Goal: Task Accomplishment & Management: Manage account settings

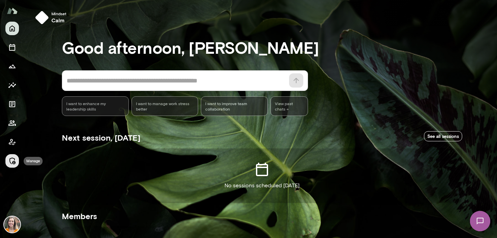
click at [13, 159] on icon "Manage" at bounding box center [12, 161] width 8 height 8
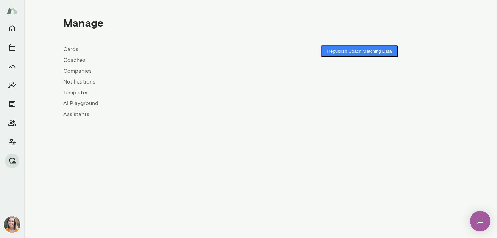
click at [72, 59] on link "Coaches" at bounding box center [162, 60] width 198 height 8
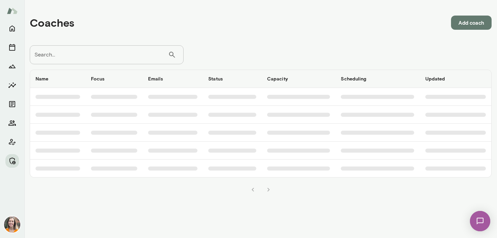
click at [87, 55] on input "Search..." at bounding box center [99, 54] width 138 height 19
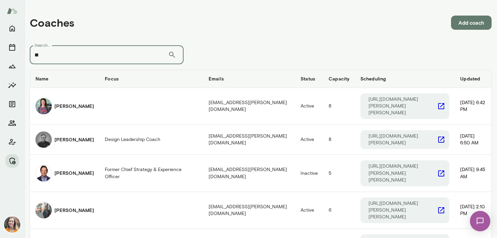
type input "*"
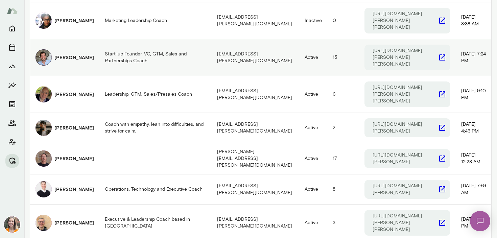
scroll to position [467, 0]
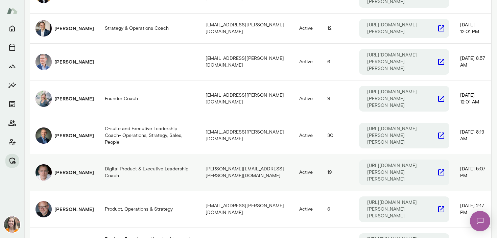
scroll to position [443, 0]
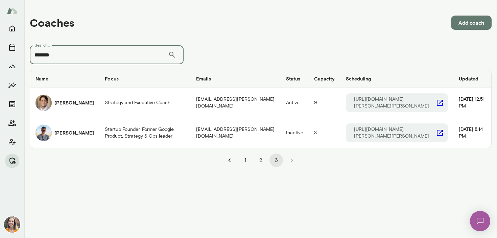
drag, startPoint x: 59, startPoint y: 54, endPoint x: 26, endPoint y: 54, distance: 32.8
click at [26, 54] on div "Coaches Add coach Search... ******* ​ Search... Name Focus Emails Status Capaci…" at bounding box center [260, 86] width 473 height 173
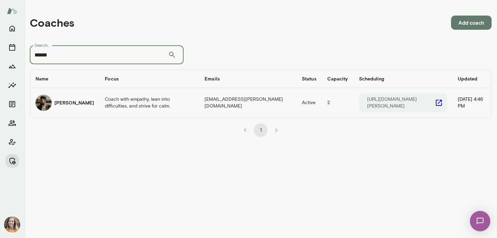
type input "******"
click at [78, 103] on h6 "[PERSON_NAME]" at bounding box center [74, 102] width 40 height 7
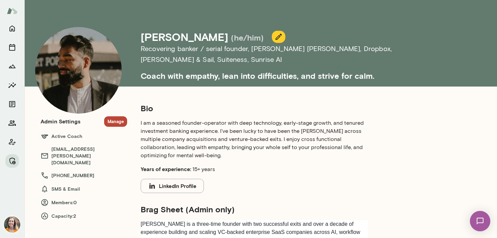
click at [116, 121] on button "Manage" at bounding box center [115, 121] width 23 height 10
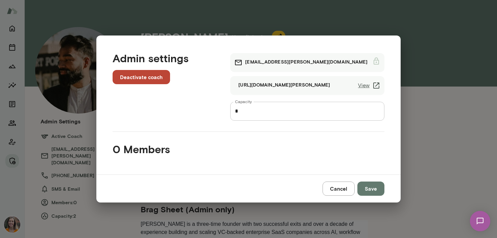
click at [336, 189] on button "Cancel" at bounding box center [339, 189] width 32 height 14
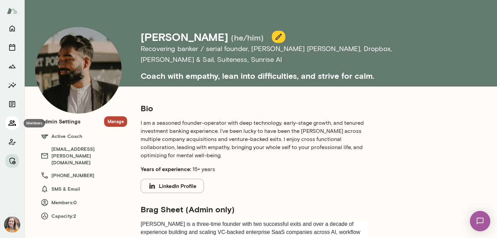
click at [8, 123] on icon "Members" at bounding box center [12, 123] width 8 height 8
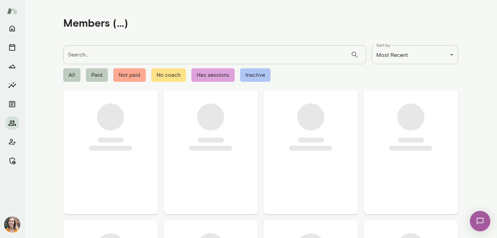
click at [99, 50] on input "Search..." at bounding box center [207, 54] width 288 height 19
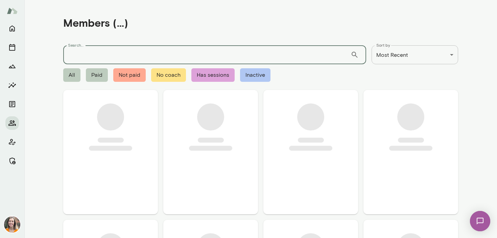
paste input "**********"
type input "**********"
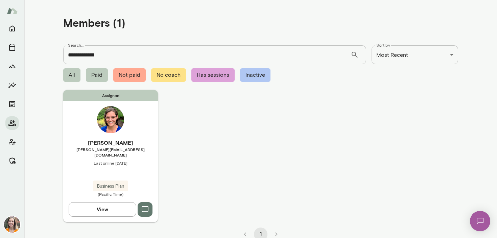
click at [136, 148] on span "[PERSON_NAME][EMAIL_ADDRESS][DOMAIN_NAME]" at bounding box center [110, 152] width 95 height 11
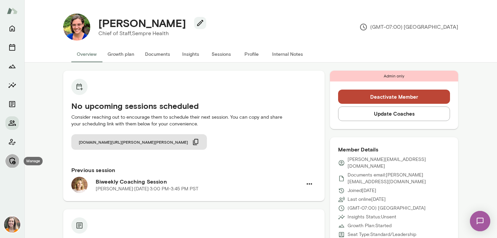
click at [10, 162] on icon "Manage" at bounding box center [12, 161] width 8 height 8
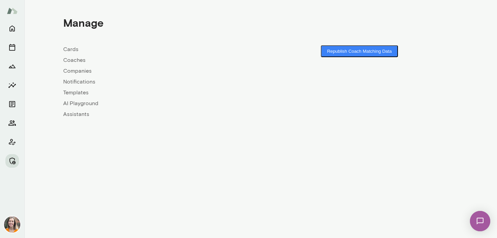
click at [78, 63] on link "Coaches" at bounding box center [162, 60] width 198 height 8
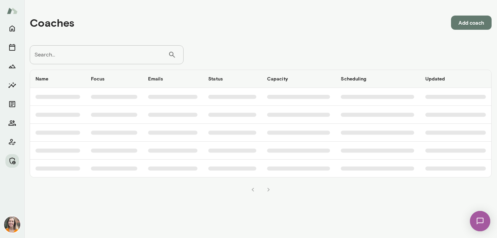
click at [105, 59] on input "Search..." at bounding box center [99, 54] width 138 height 19
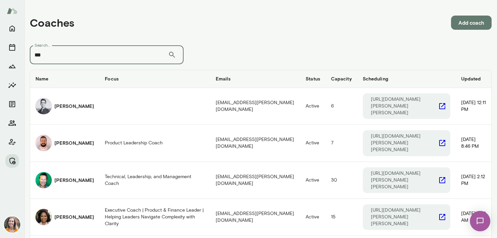
type input "***"
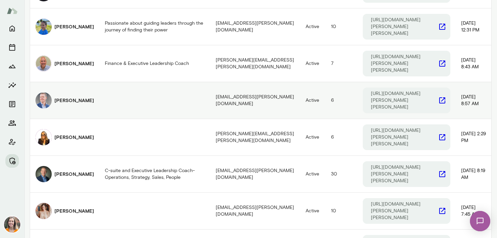
scroll to position [293, 0]
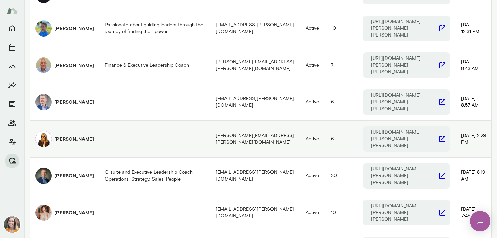
click at [62, 136] on h6 "[PERSON_NAME]" at bounding box center [74, 139] width 40 height 7
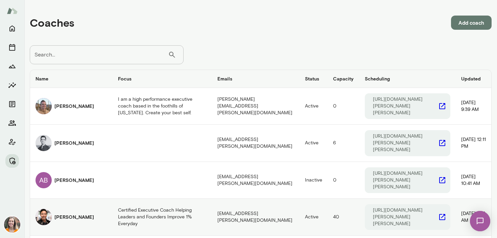
click at [66, 214] on h6 "[PERSON_NAME]" at bounding box center [74, 217] width 40 height 7
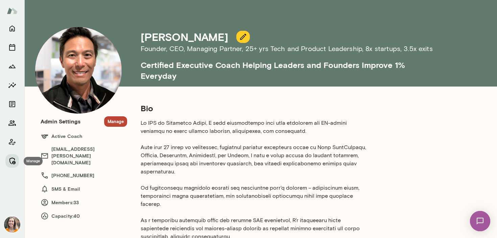
click at [12, 161] on icon "Manage" at bounding box center [12, 161] width 8 height 8
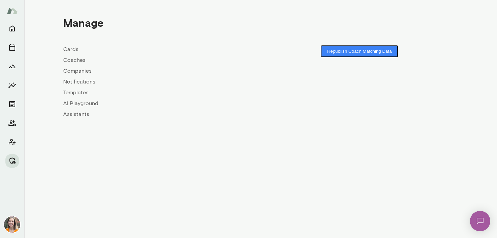
click at [77, 62] on link "Coaches" at bounding box center [162, 60] width 198 height 8
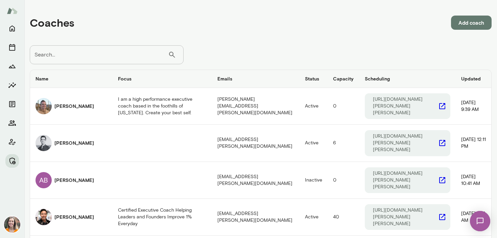
click at [103, 55] on input "Search..." at bounding box center [99, 54] width 138 height 19
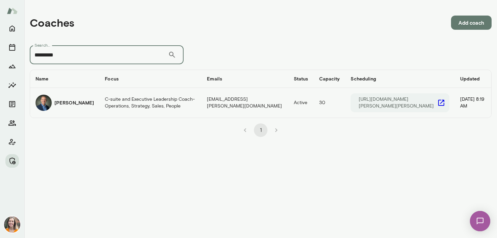
type input "*********"
click at [107, 104] on td "C-suite and Executive Leadership Coach- Operations, Strategy, Sales, People" at bounding box center [150, 103] width 102 height 30
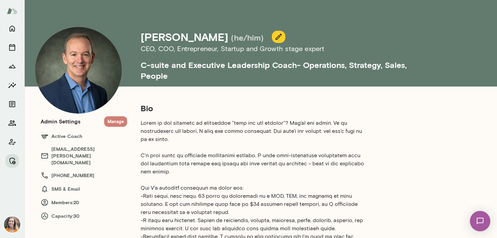
click at [115, 122] on button "Manage" at bounding box center [115, 121] width 23 height 10
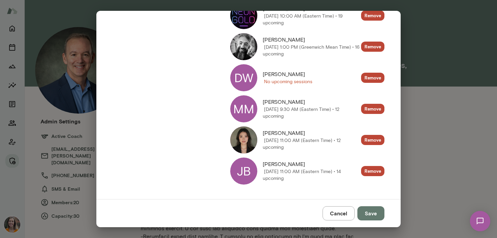
scroll to position [555, 0]
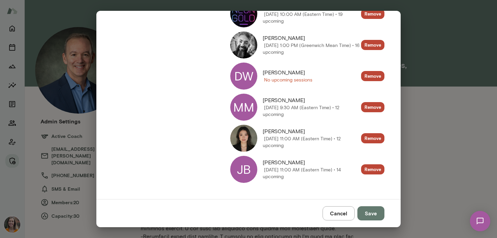
click at [343, 210] on button "Cancel" at bounding box center [339, 213] width 32 height 14
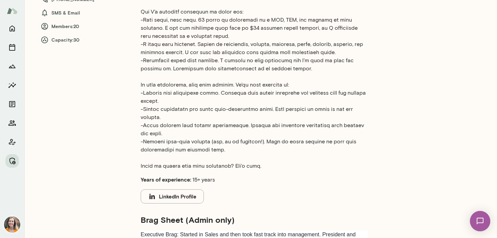
scroll to position [181, 0]
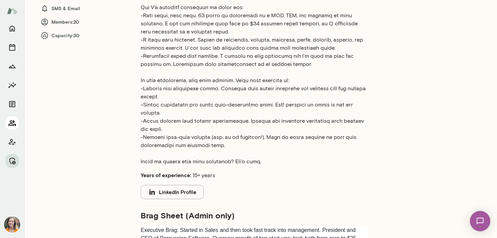
click at [12, 121] on icon "Members" at bounding box center [12, 123] width 8 height 8
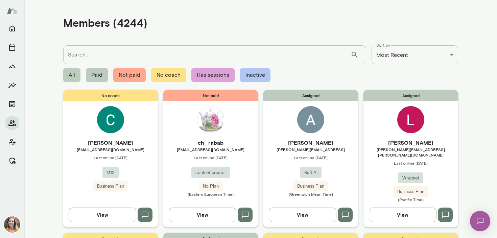
click at [110, 55] on input "Search..." at bounding box center [207, 54] width 288 height 19
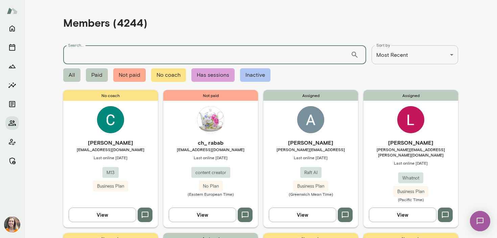
paste input "**********"
type input "**********"
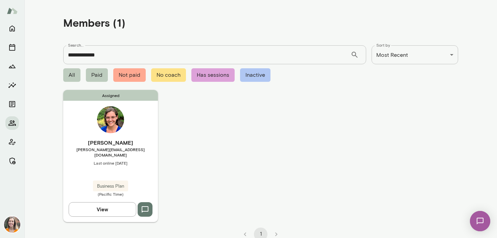
click at [145, 141] on h6 "[PERSON_NAME]" at bounding box center [110, 143] width 95 height 8
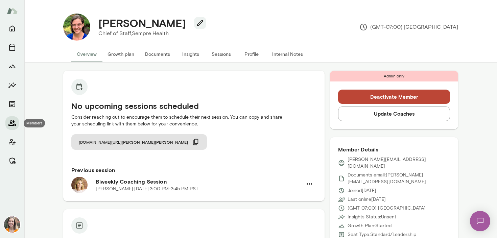
click at [9, 122] on icon "Members" at bounding box center [12, 123] width 8 height 8
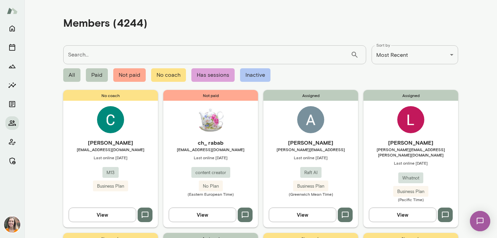
click at [94, 54] on input "Search..." at bounding box center [207, 54] width 288 height 19
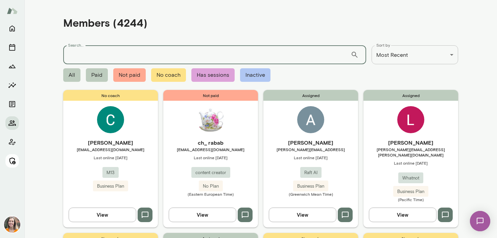
click at [12, 163] on icon "Manage" at bounding box center [12, 161] width 8 height 8
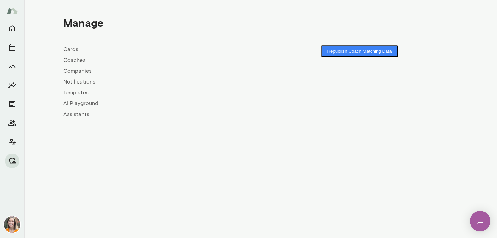
click at [77, 62] on link "Coaches" at bounding box center [162, 60] width 198 height 8
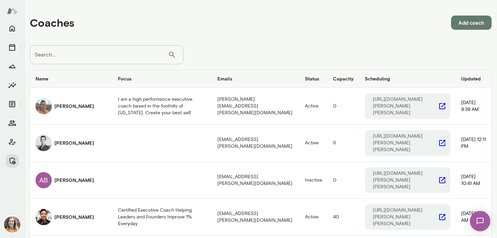
click at [110, 58] on input "Search..." at bounding box center [99, 54] width 138 height 19
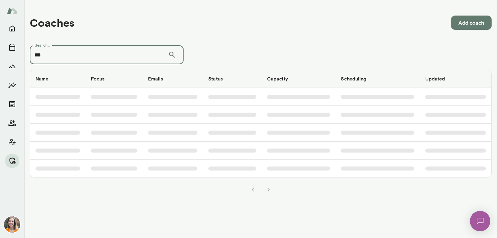
type input "***"
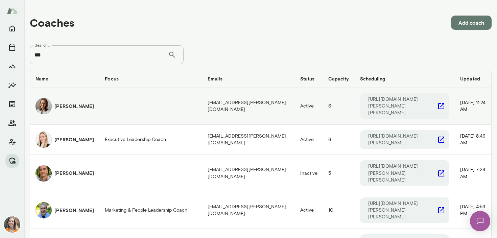
click at [99, 104] on td "coaches table" at bounding box center [150, 106] width 103 height 37
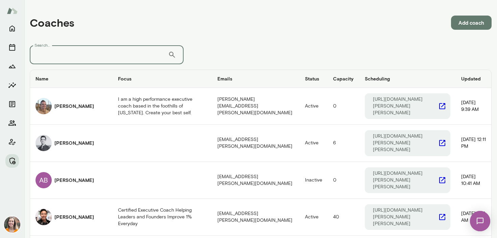
click at [55, 54] on input "Search..." at bounding box center [99, 54] width 138 height 19
type input "***"
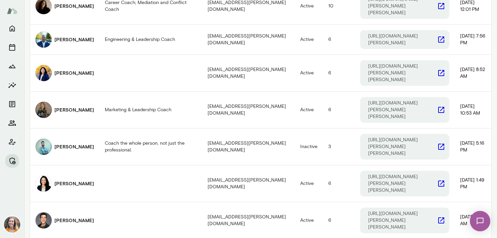
scroll to position [287, 0]
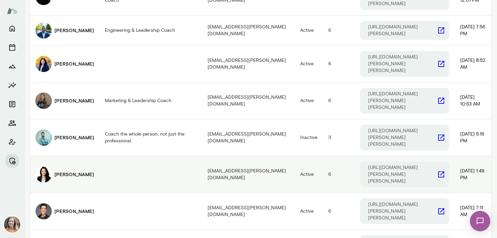
click at [120, 156] on td "coaches table" at bounding box center [150, 174] width 103 height 37
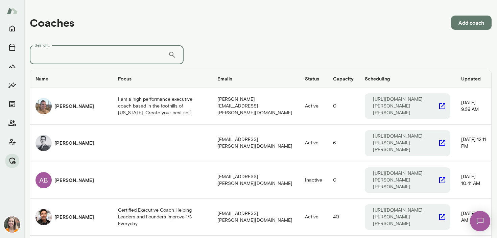
click at [65, 58] on input "Search..." at bounding box center [99, 54] width 138 height 19
type input "***"
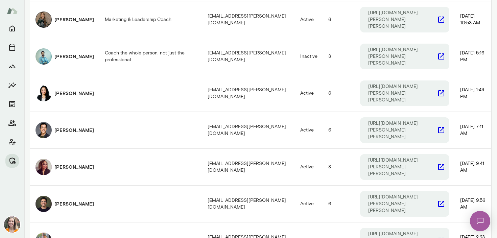
scroll to position [386, 0]
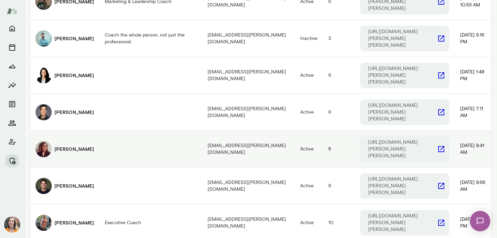
click at [91, 131] on td "[PERSON_NAME]" at bounding box center [64, 149] width 69 height 37
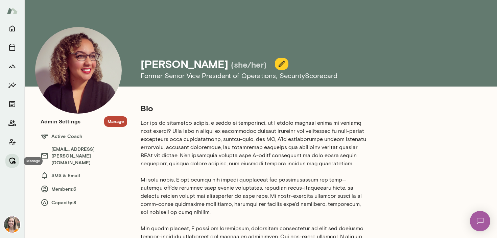
click at [13, 160] on icon "Manage" at bounding box center [12, 161] width 8 height 8
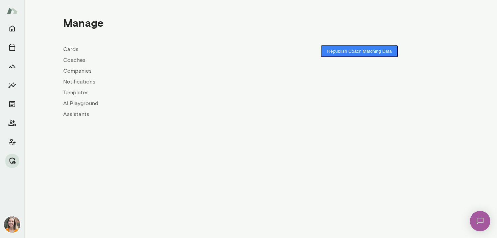
click at [77, 60] on link "Coaches" at bounding box center [162, 60] width 198 height 8
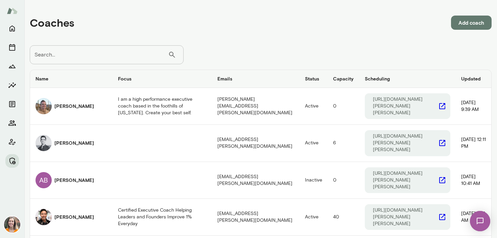
click at [85, 55] on input "Search..." at bounding box center [99, 54] width 138 height 19
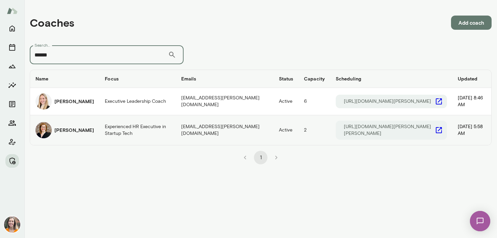
type input "******"
click at [77, 131] on h6 "[PERSON_NAME]" at bounding box center [74, 130] width 40 height 7
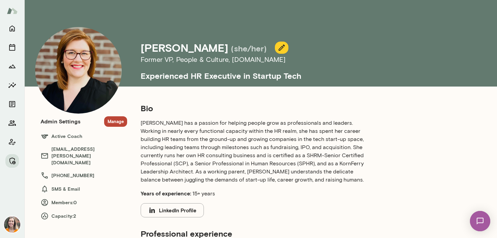
click at [114, 121] on button "Manage" at bounding box center [115, 121] width 23 height 10
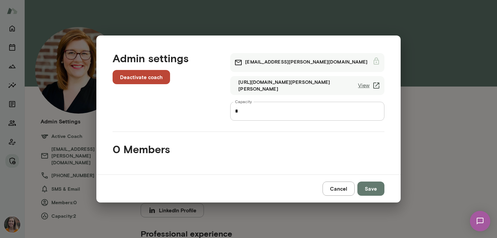
click at [147, 74] on button "Deactivate coach" at bounding box center [142, 77] width 58 height 14
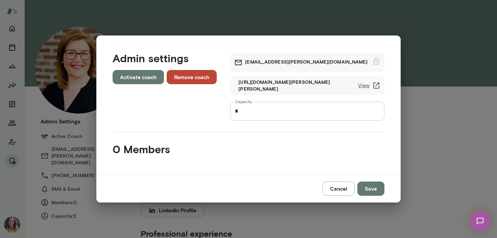
click at [336, 188] on button "Cancel" at bounding box center [339, 189] width 32 height 14
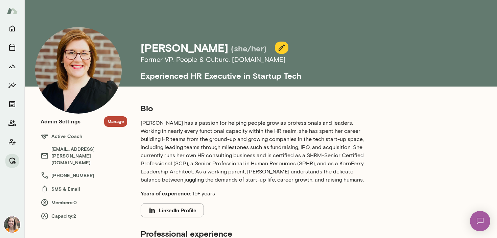
click at [116, 121] on button "Manage" at bounding box center [115, 121] width 23 height 10
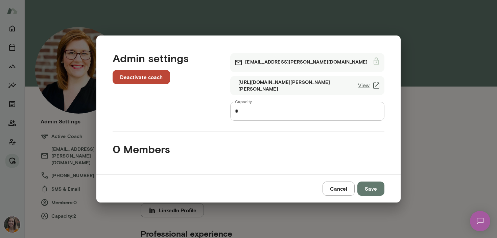
click at [145, 76] on button "Deactivate coach" at bounding box center [142, 77] width 58 height 14
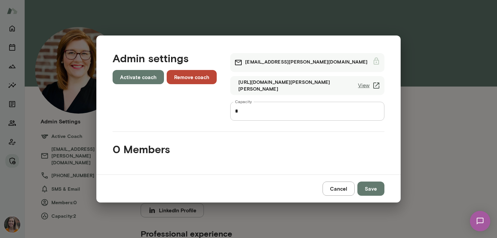
click at [370, 187] on button "Save" at bounding box center [371, 189] width 27 height 14
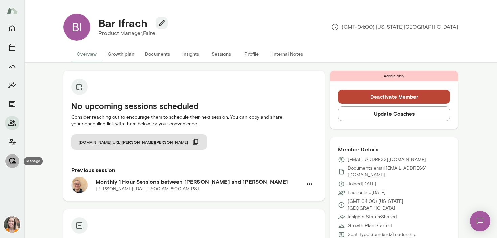
click at [12, 161] on icon "Manage" at bounding box center [12, 161] width 8 height 8
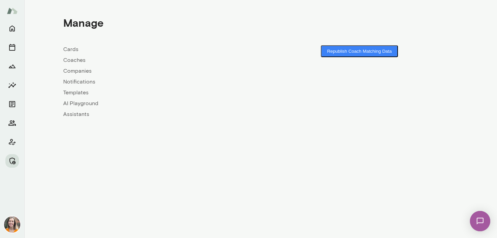
click at [72, 62] on link "Coaches" at bounding box center [162, 60] width 198 height 8
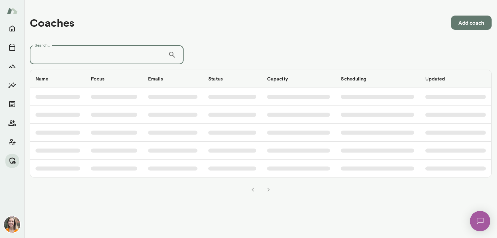
click at [86, 55] on input "Search..." at bounding box center [99, 54] width 138 height 19
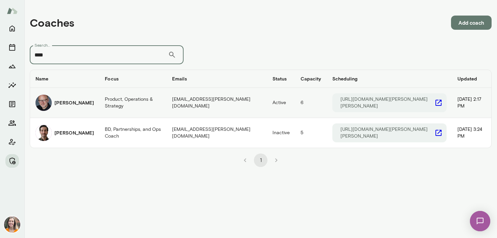
type input "****"
click at [84, 98] on div "Nick Gould" at bounding box center [65, 103] width 59 height 16
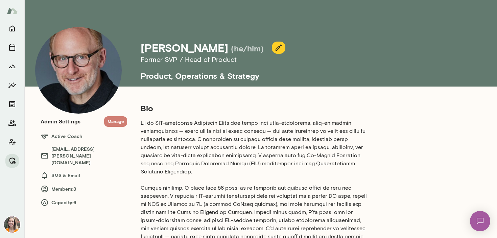
click at [113, 119] on button "Manage" at bounding box center [115, 121] width 23 height 10
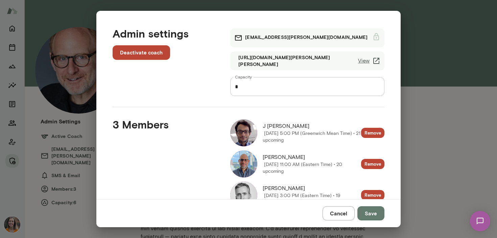
click at [241, 89] on input "*" at bounding box center [307, 86] width 154 height 19
type input "**"
click at [368, 211] on button "Save" at bounding box center [371, 213] width 27 height 14
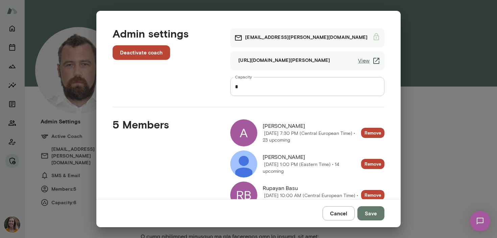
scroll to position [88, 0]
